Goal: Task Accomplishment & Management: Manage account settings

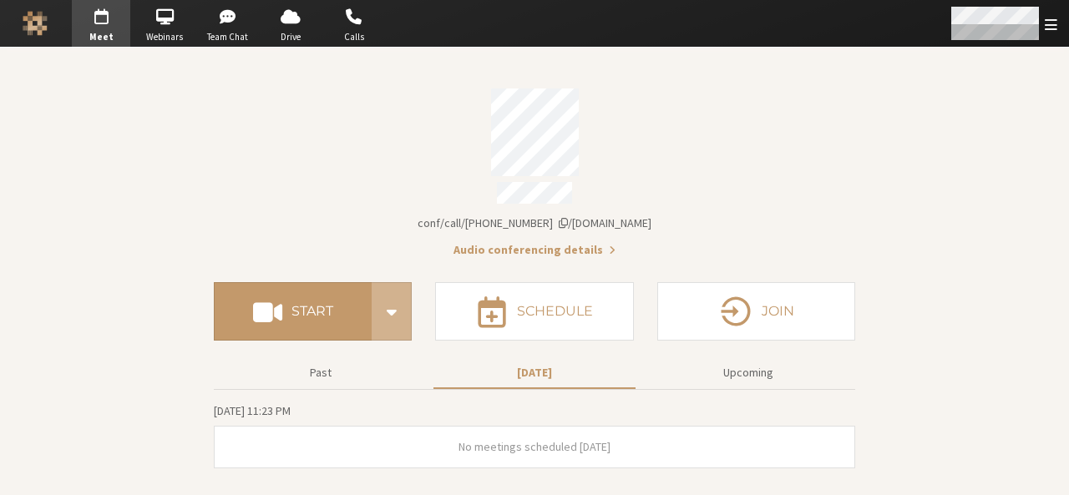
click at [1056, 23] on span "Open menu" at bounding box center [1051, 25] width 13 height 16
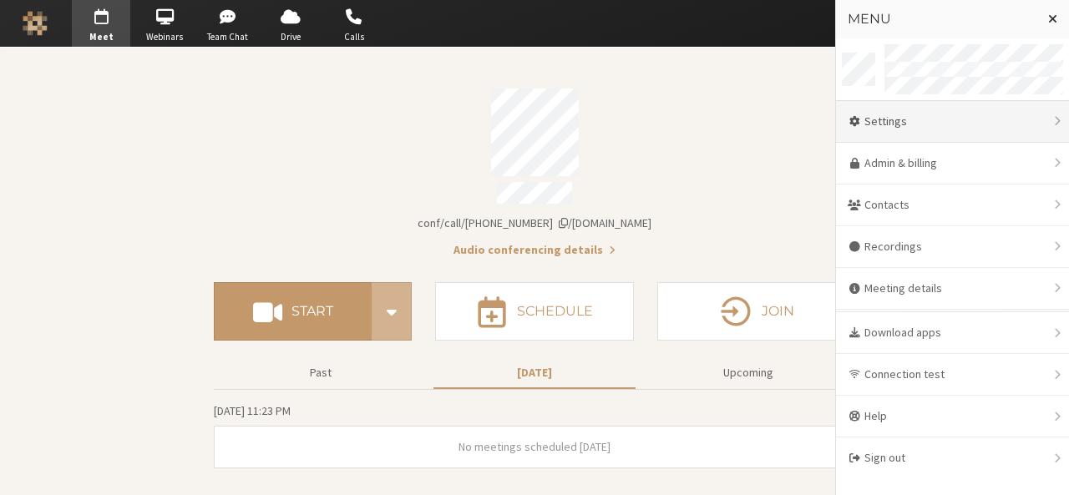
click at [971, 121] on div "Settings" at bounding box center [952, 122] width 233 height 42
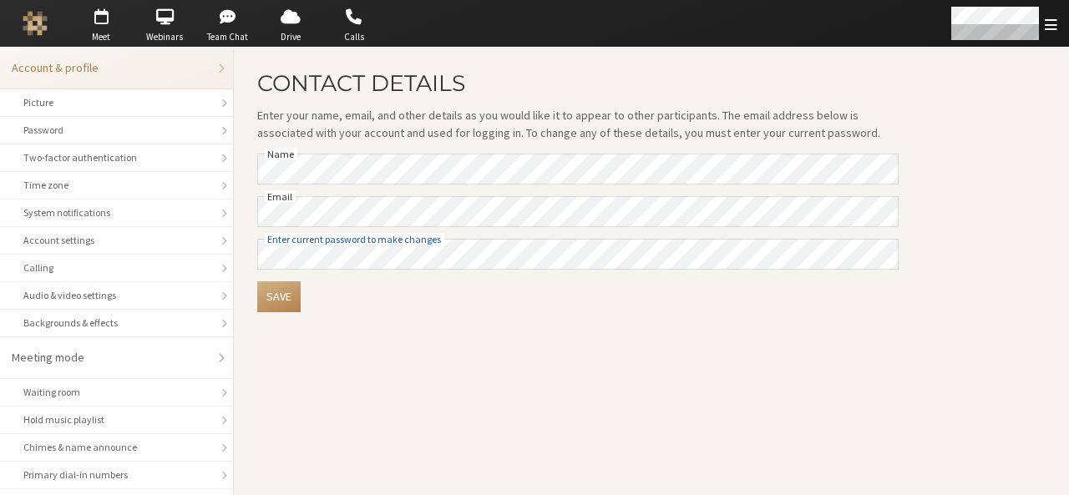
scroll to position [235, 0]
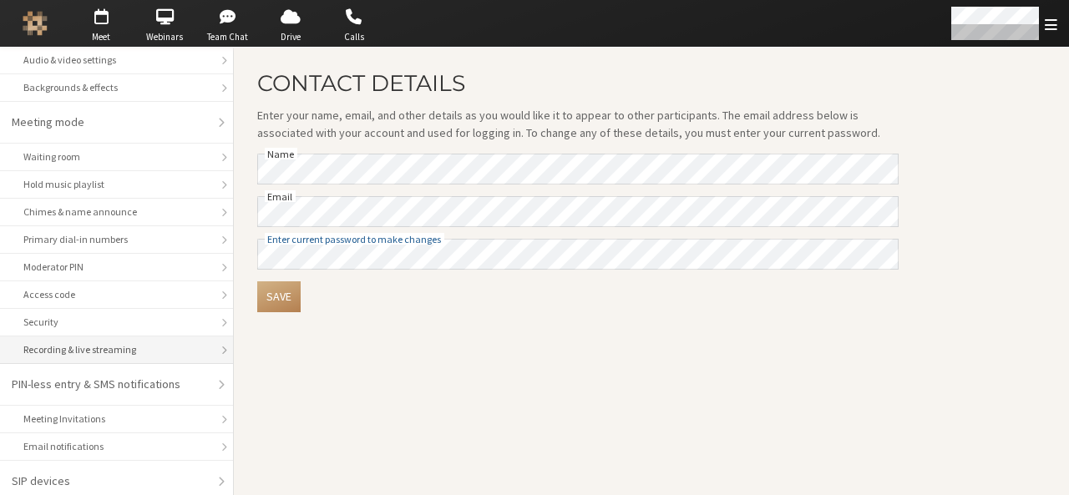
click at [88, 342] on div "Recording & live streaming" at bounding box center [116, 349] width 186 height 15
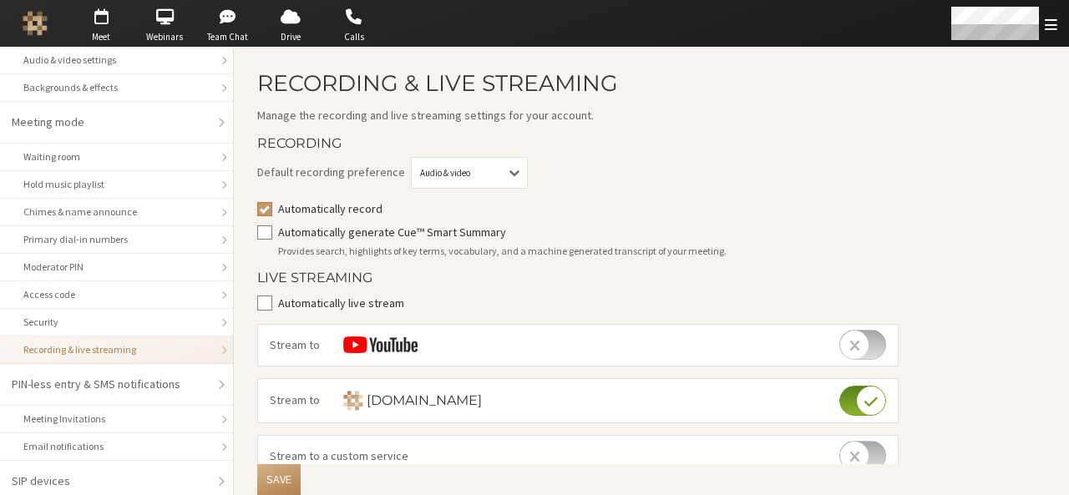
scroll to position [456, 0]
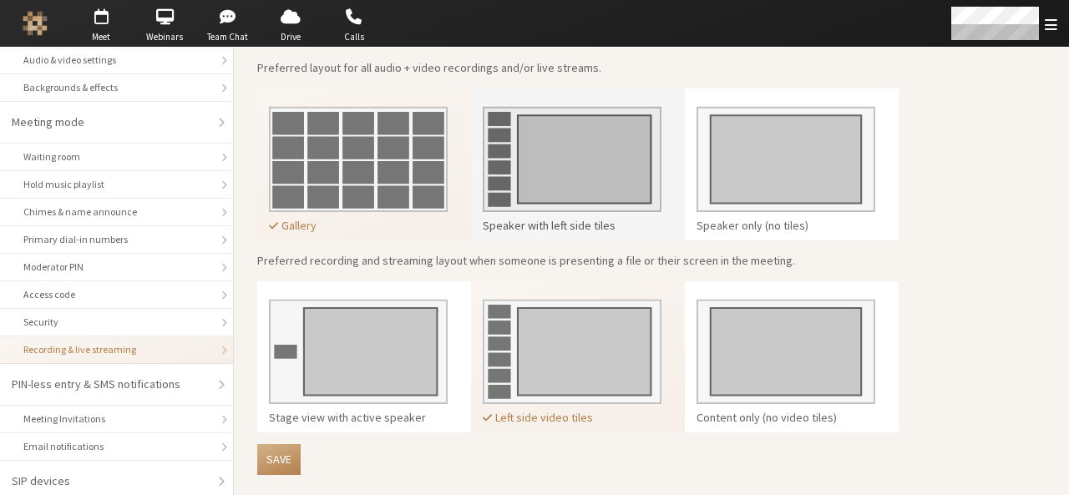
click at [516, 166] on img at bounding box center [572, 153] width 179 height 118
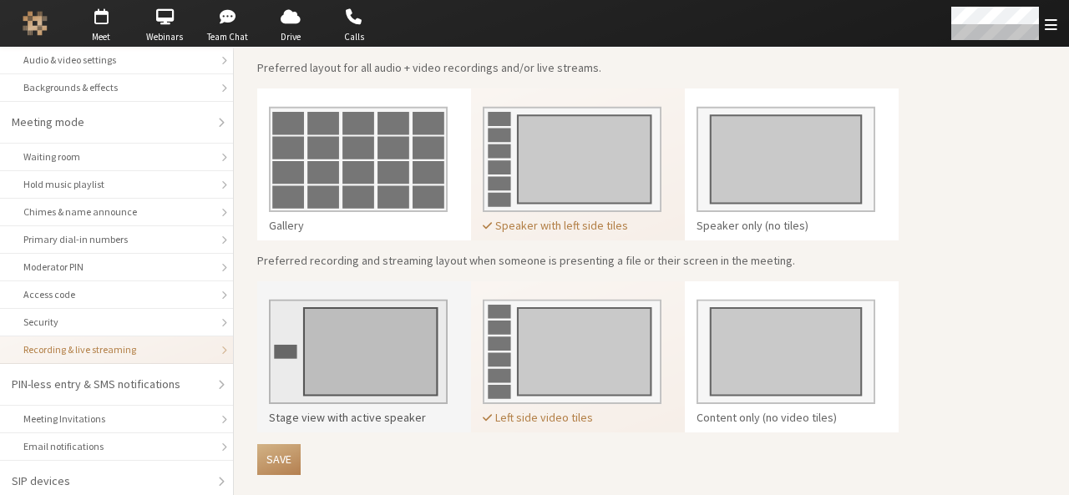
click at [361, 357] on img at bounding box center [358, 346] width 179 height 118
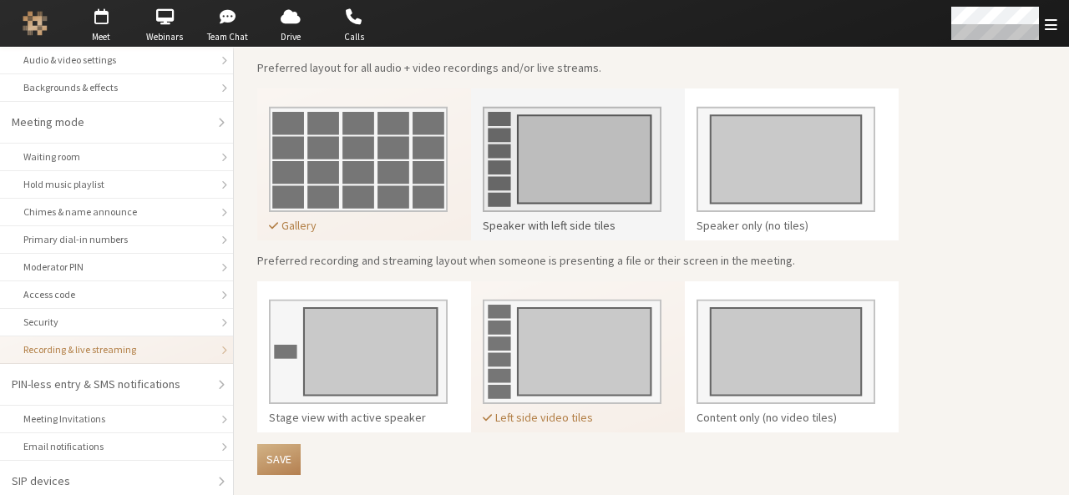
click at [554, 220] on div "Speaker with left side tiles" at bounding box center [572, 226] width 179 height 18
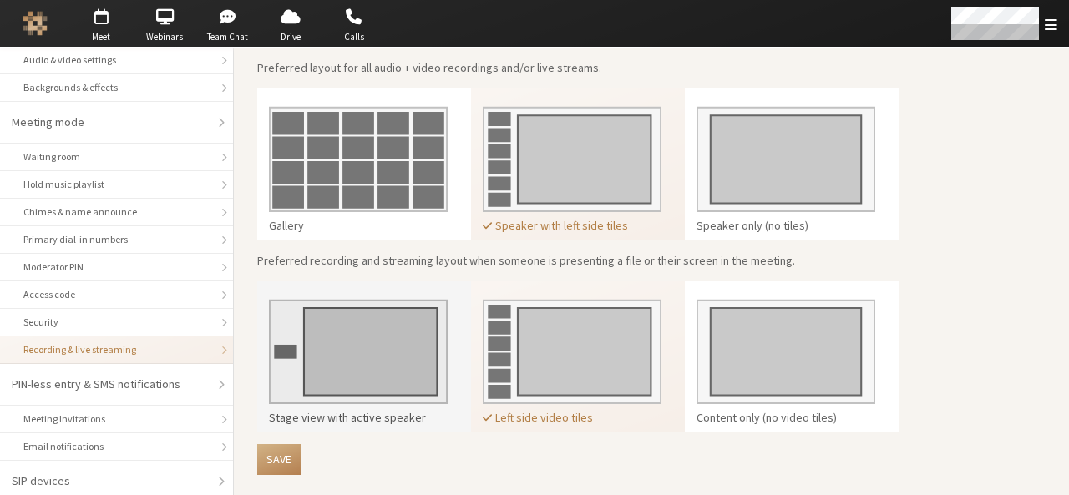
click at [386, 398] on img at bounding box center [358, 346] width 179 height 118
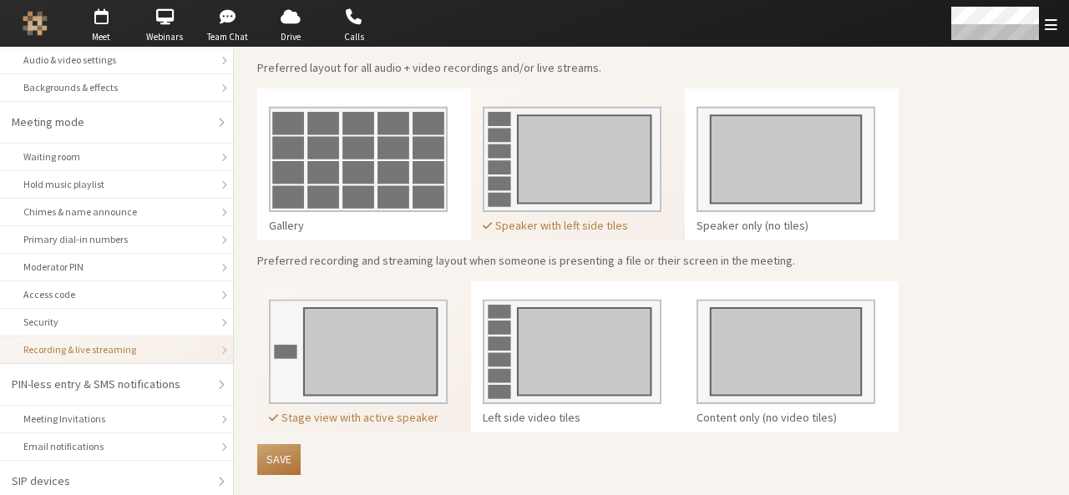
click at [281, 454] on button "Save" at bounding box center [278, 459] width 43 height 31
